Goal: Find specific page/section: Find specific page/section

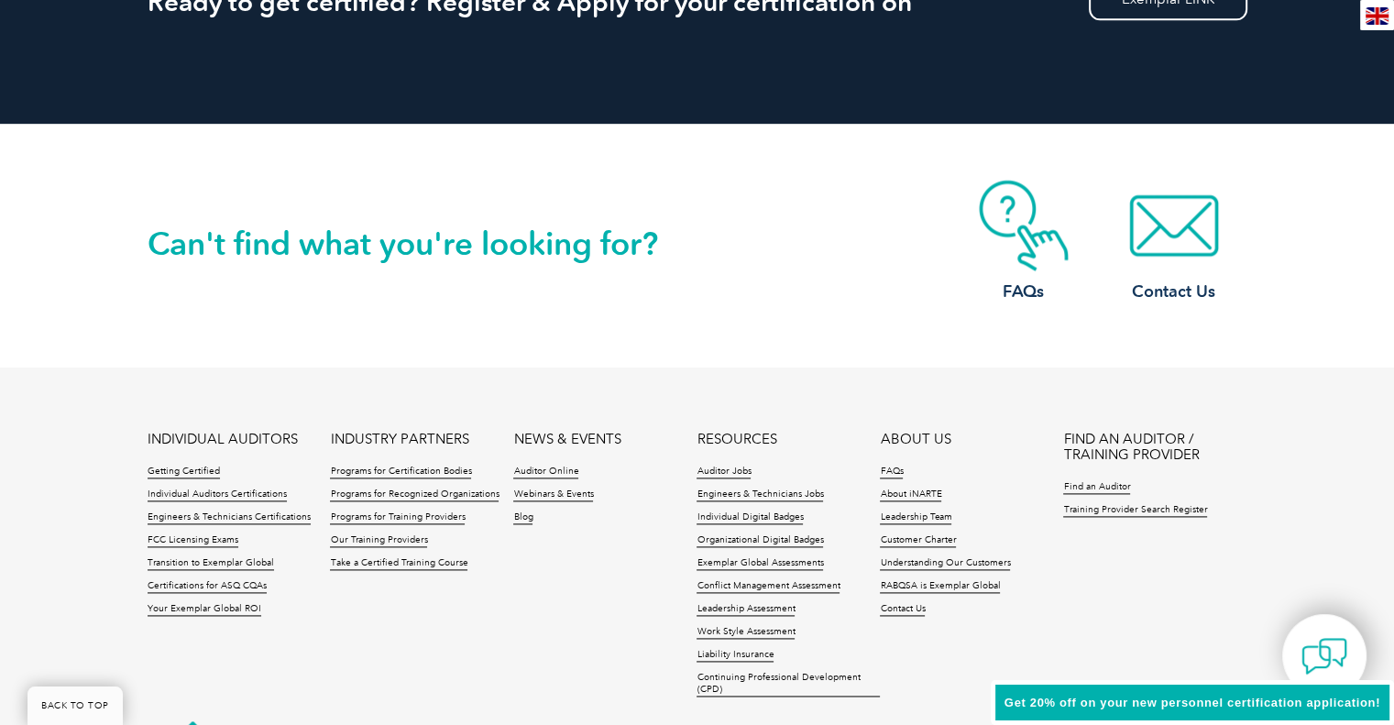
scroll to position [2464, 0]
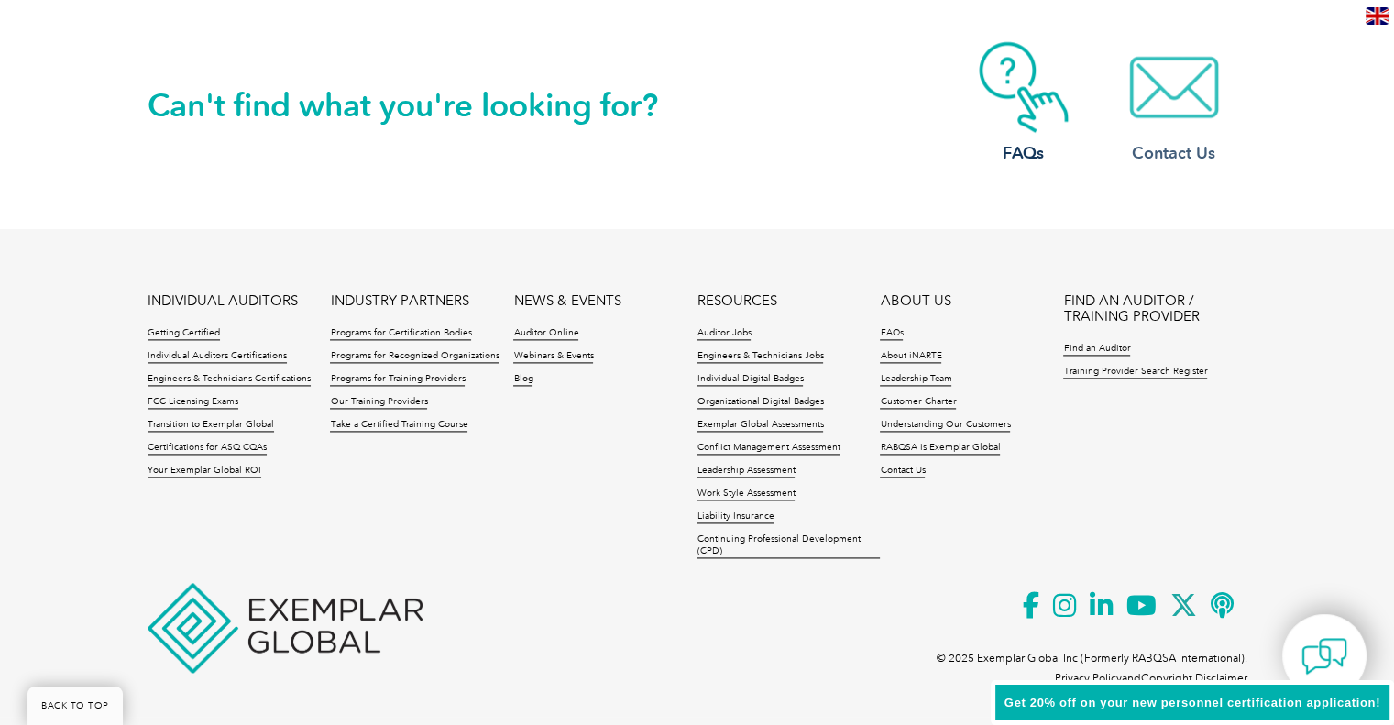
click at [1046, 113] on img at bounding box center [1174, 87] width 147 height 92
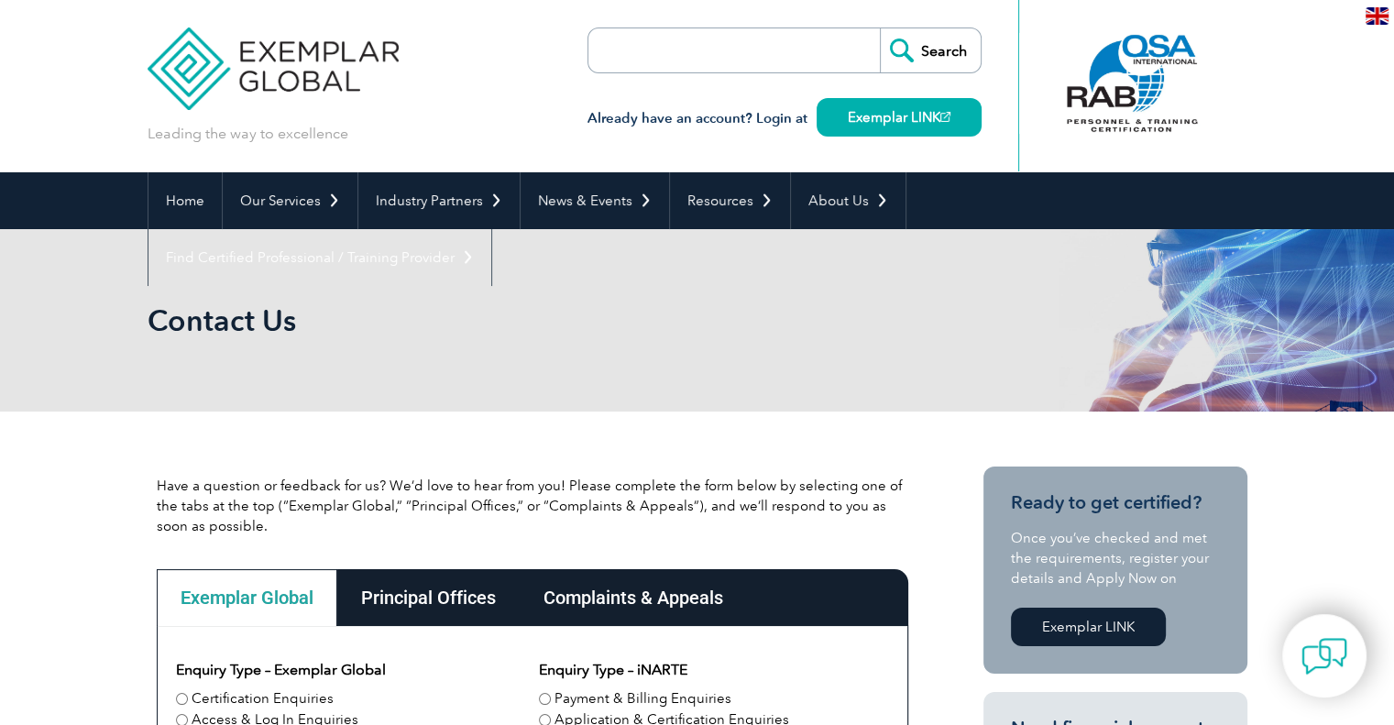
click at [416, 594] on div "Principal Offices" at bounding box center [428, 597] width 182 height 57
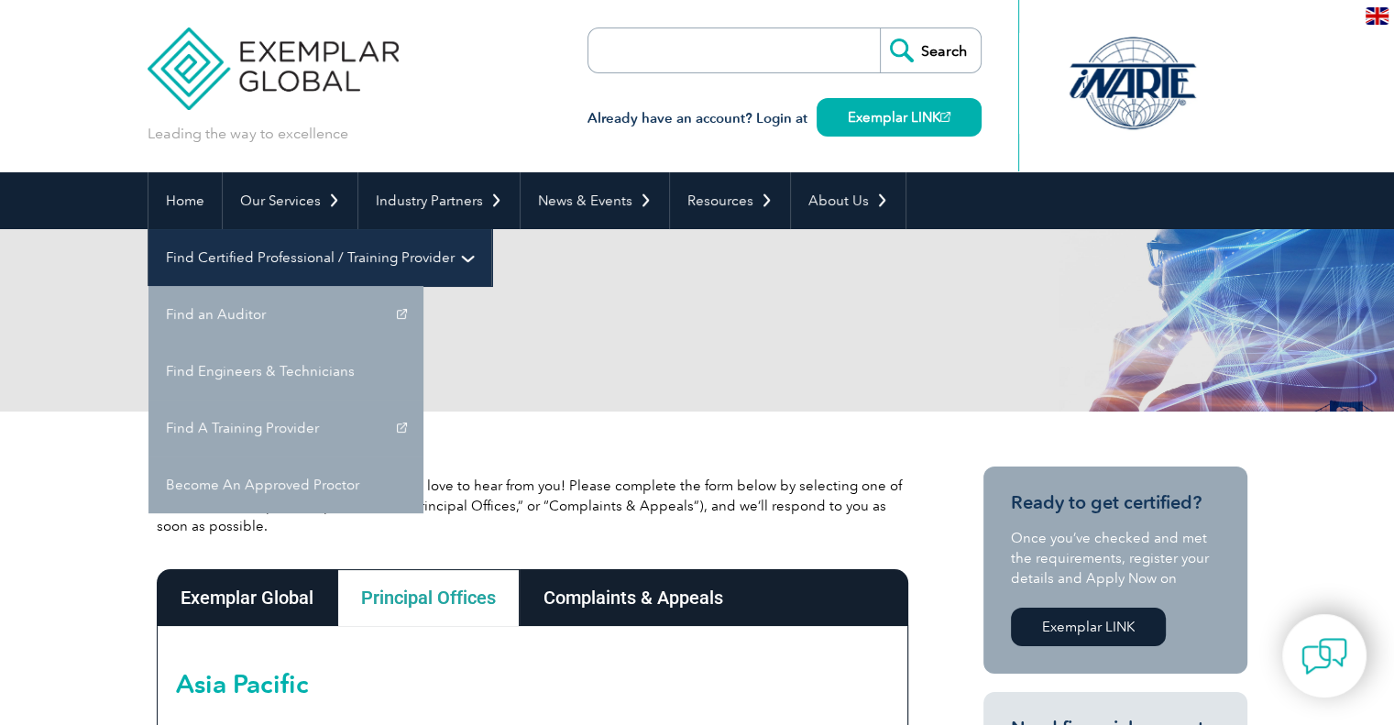
click at [491, 229] on link "Find Certified Professional / Training Provider" at bounding box center [319, 257] width 343 height 57
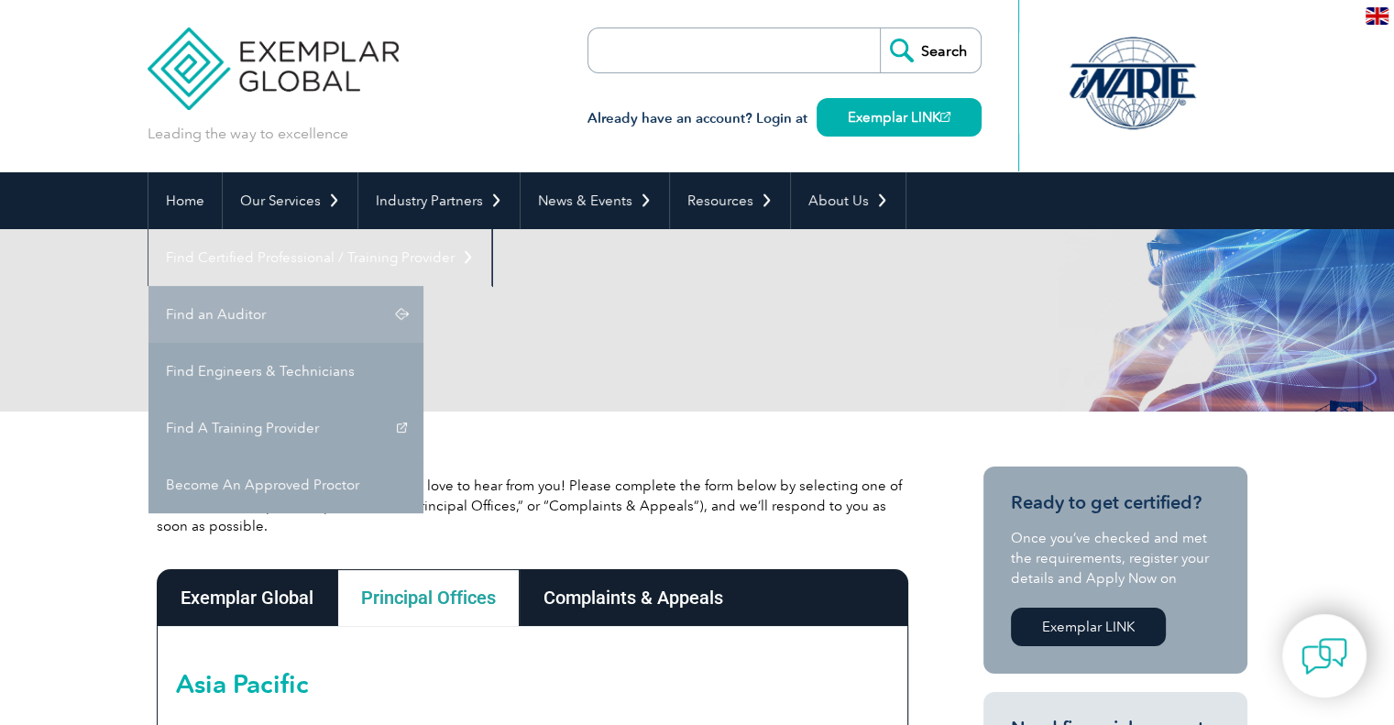
click at [423, 286] on link "Find an Auditor" at bounding box center [285, 314] width 275 height 57
